Goal: Task Accomplishment & Management: Manage account settings

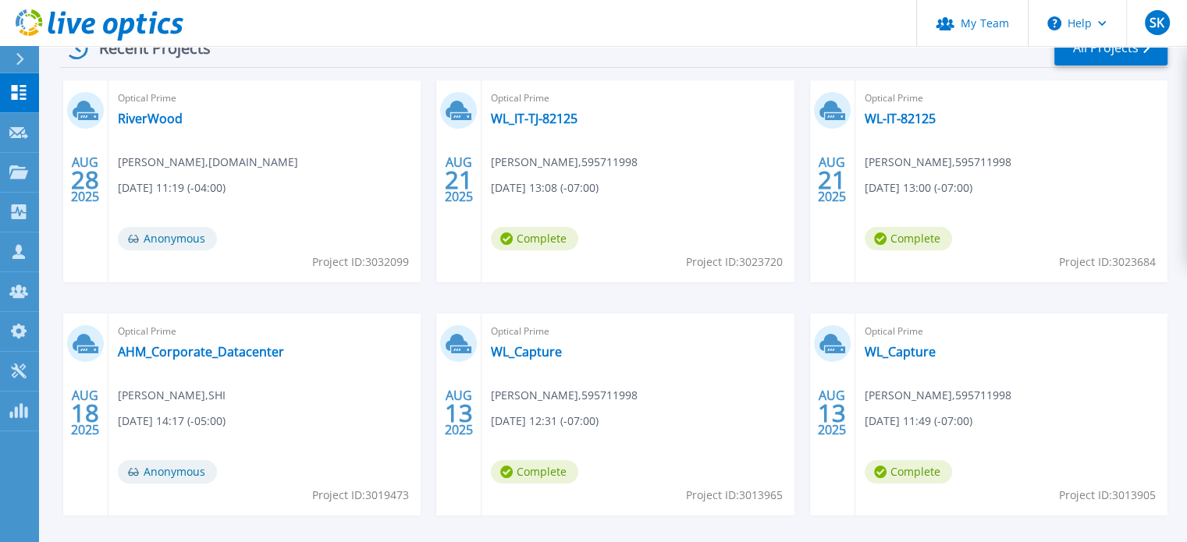
scroll to position [257, 0]
click at [1096, 61] on link "All Projects" at bounding box center [1110, 49] width 113 height 35
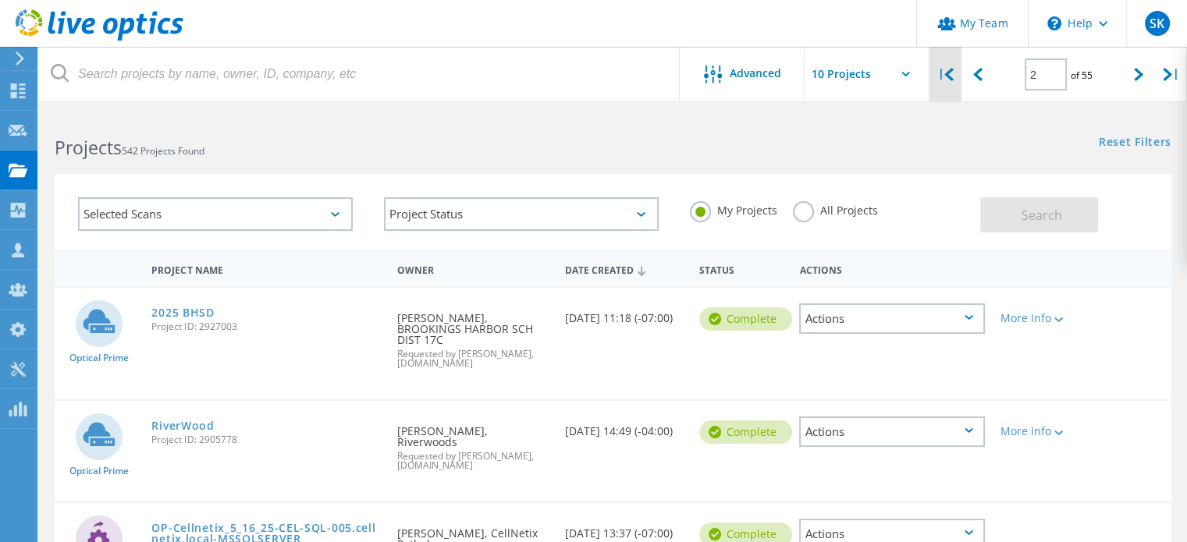
click at [941, 74] on div "|" at bounding box center [945, 74] width 32 height 55
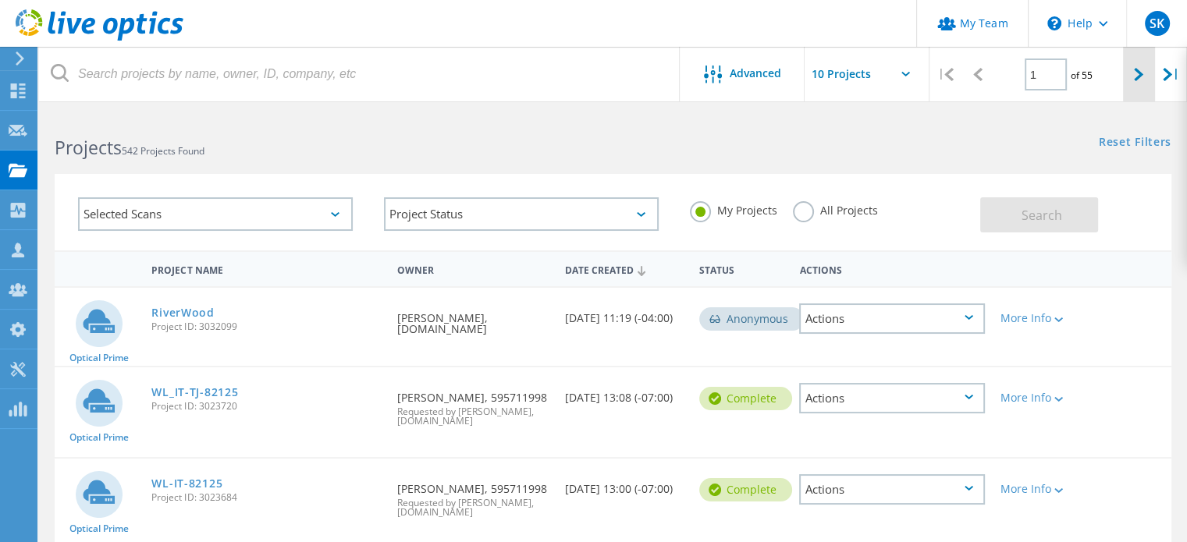
click at [1136, 80] on icon at bounding box center [1138, 74] width 9 height 13
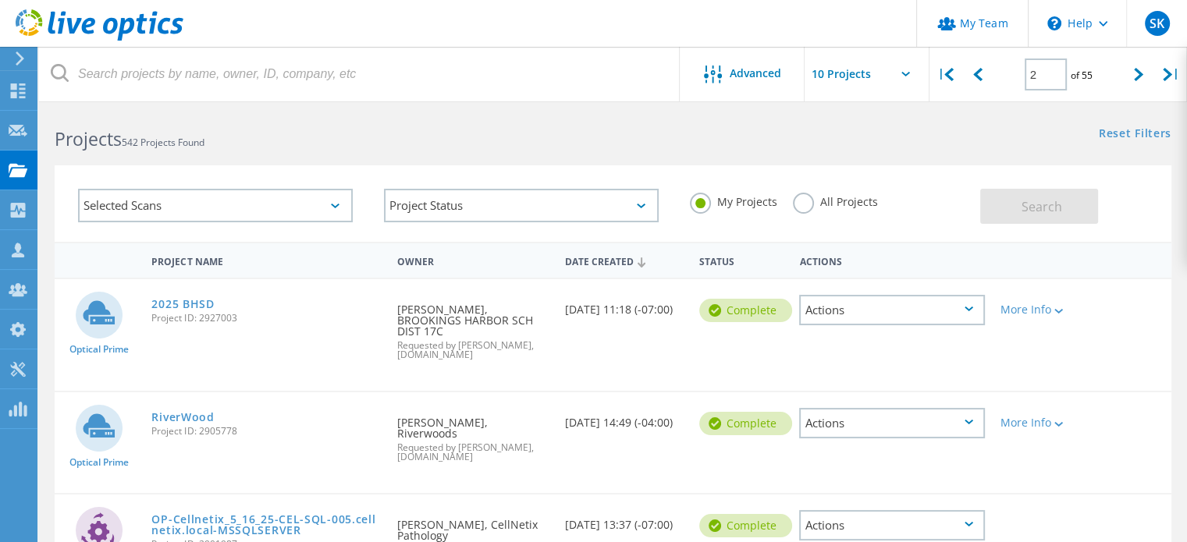
scroll to position [6, 0]
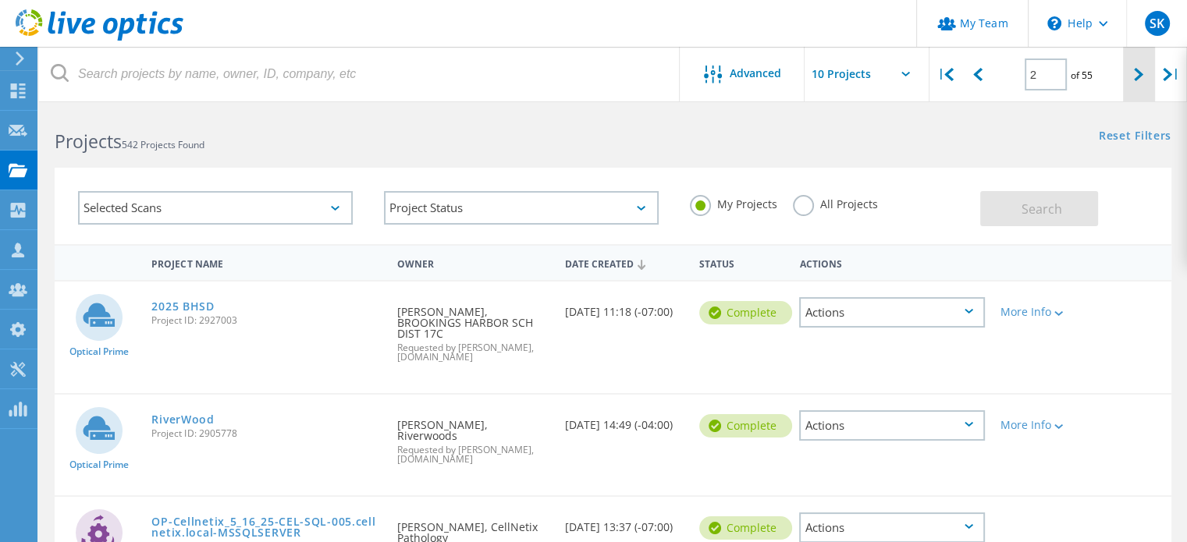
click at [1133, 76] on div at bounding box center [1139, 74] width 32 height 55
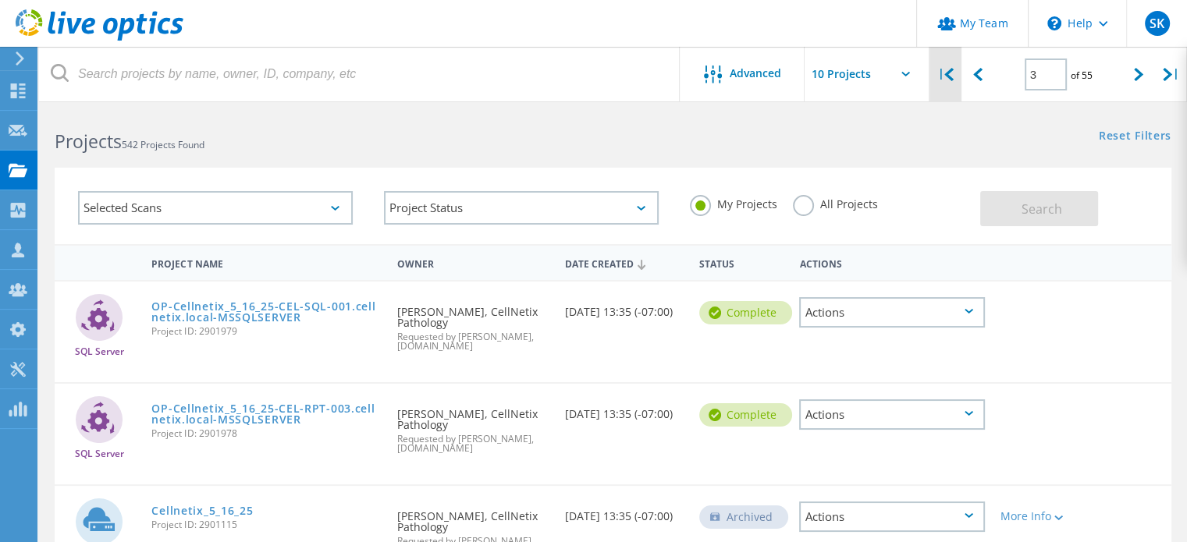
click at [946, 80] on icon at bounding box center [948, 74] width 9 height 13
type input "1"
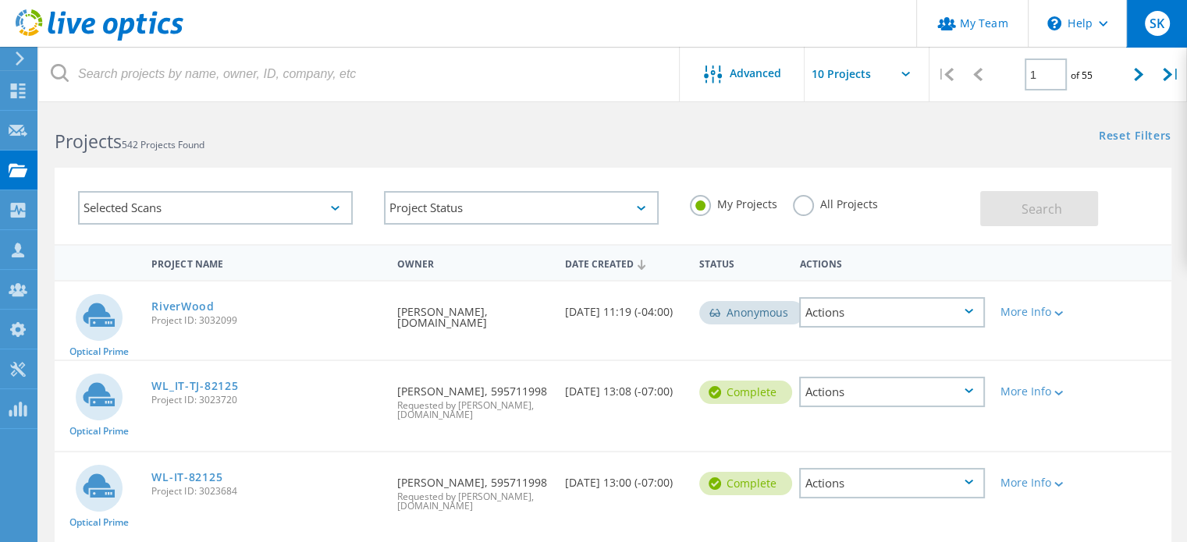
click at [1150, 17] on span "SK" at bounding box center [1156, 23] width 15 height 12
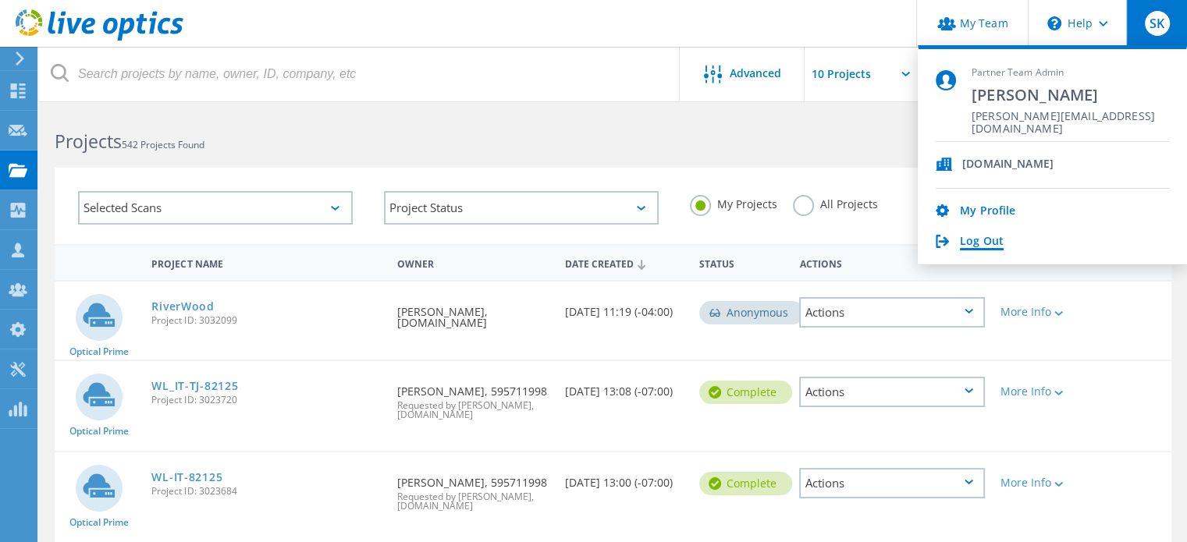
click at [978, 236] on link "Log Out" at bounding box center [982, 242] width 44 height 15
